Goal: Task Accomplishment & Management: Manage account settings

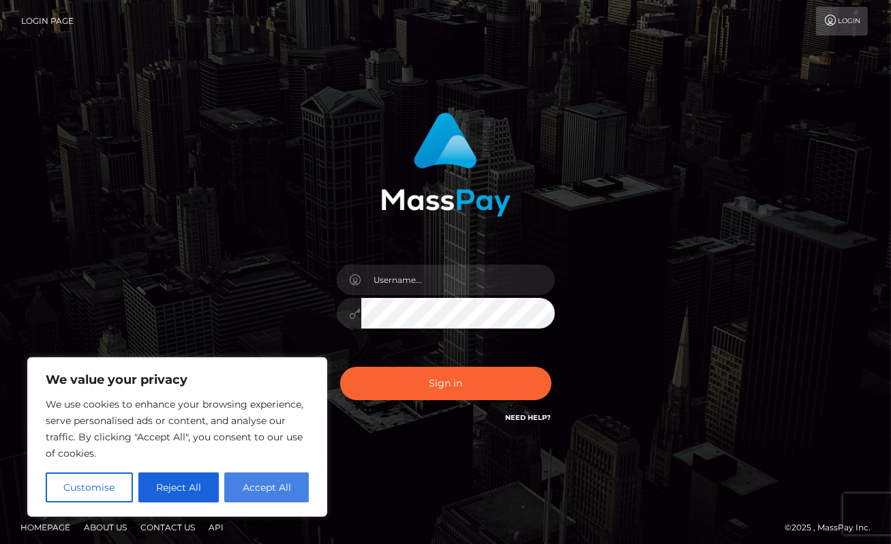
click at [248, 495] on button "Accept All" at bounding box center [266, 488] width 85 height 30
checkbox input "true"
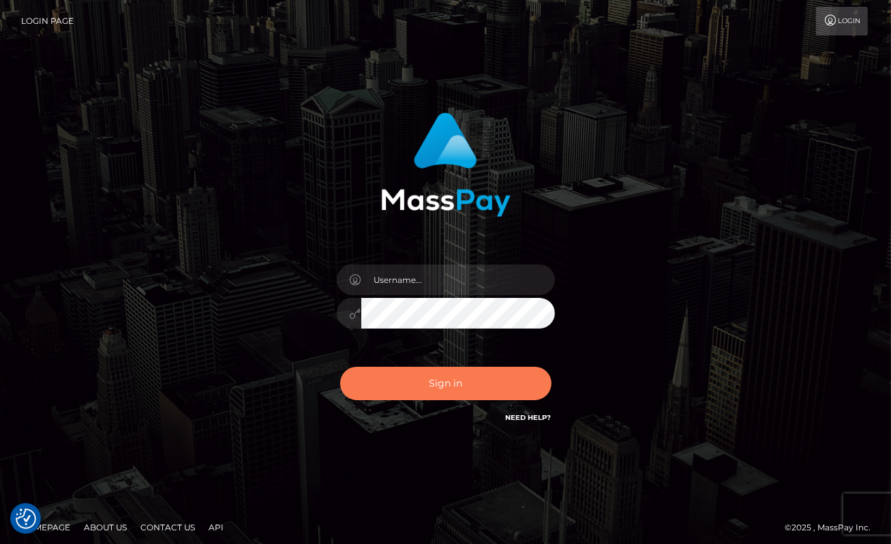
click at [364, 391] on button "Sign in" at bounding box center [445, 383] width 211 height 33
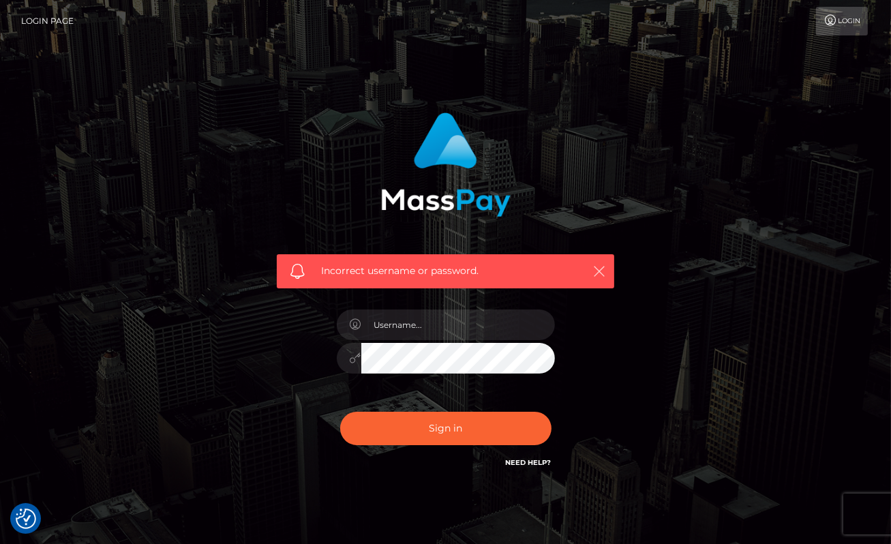
click at [600, 270] on icon "button" at bounding box center [600, 272] width 14 height 14
click at [599, 271] on icon "button" at bounding box center [600, 272] width 14 height 14
